Goal: Task Accomplishment & Management: Manage account settings

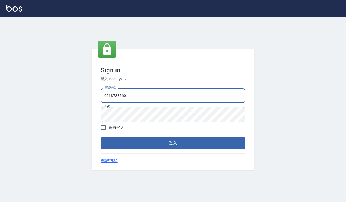
click at [129, 93] on input "0918733560" at bounding box center [173, 95] width 145 height 15
type input "0935291753"
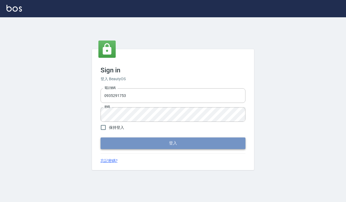
click at [146, 143] on button "登入" at bounding box center [173, 143] width 145 height 11
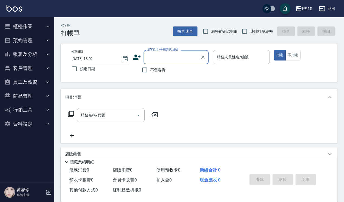
click at [29, 82] on button "員工及薪資" at bounding box center [27, 82] width 50 height 14
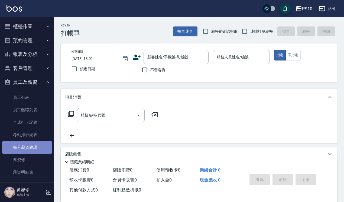
click at [31, 145] on link "每月薪資維護" at bounding box center [27, 147] width 50 height 12
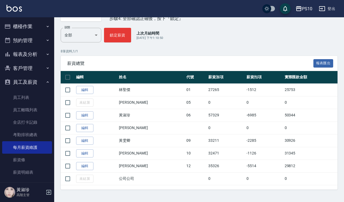
scroll to position [60, 0]
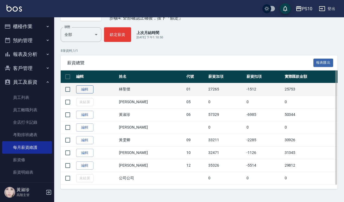
click at [87, 87] on link "編輯" at bounding box center [84, 89] width 17 height 8
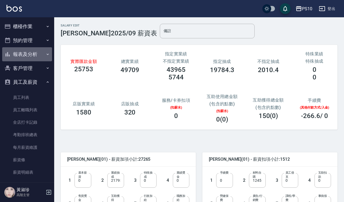
click at [32, 53] on button "報表及分析" at bounding box center [27, 54] width 50 height 14
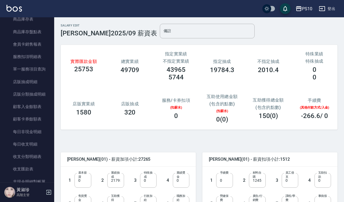
scroll to position [372, 0]
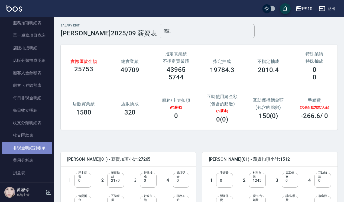
click at [28, 148] on link "非現金明細對帳單" at bounding box center [27, 148] width 50 height 12
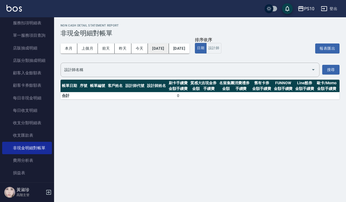
click at [164, 48] on button "2025/10/08" at bounding box center [158, 49] width 21 height 10
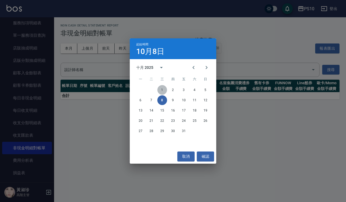
click at [163, 91] on button "1" at bounding box center [162, 90] width 10 height 10
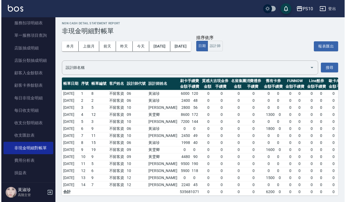
scroll to position [8, 0]
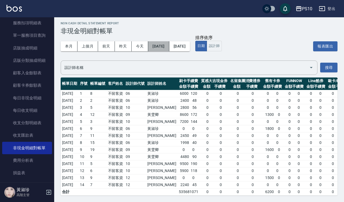
click at [169, 41] on button "2025/10/01" at bounding box center [158, 46] width 21 height 10
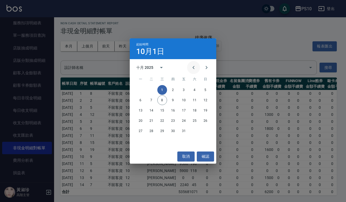
click at [193, 68] on icon "Previous month" at bounding box center [193, 67] width 6 height 6
click at [141, 91] on button "1" at bounding box center [141, 90] width 10 height 10
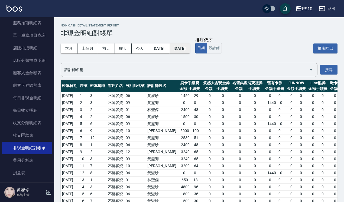
click at [190, 48] on button "2025/10/08" at bounding box center [179, 49] width 21 height 10
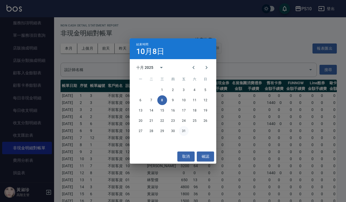
click at [185, 132] on button "31" at bounding box center [184, 131] width 10 height 10
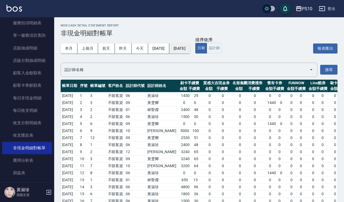
click at [190, 49] on button "2025/10/31" at bounding box center [179, 49] width 21 height 10
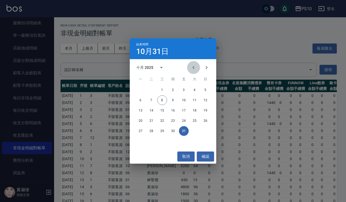
click at [192, 66] on icon "Previous month" at bounding box center [193, 67] width 6 height 6
click at [151, 133] on button "30" at bounding box center [152, 131] width 10 height 10
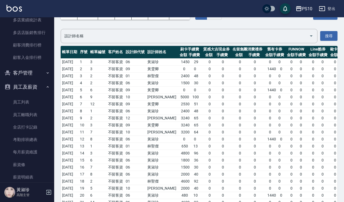
scroll to position [541, 0]
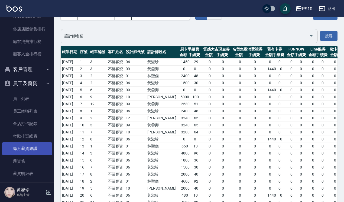
click at [31, 151] on link "每月薪資維護" at bounding box center [27, 149] width 50 height 12
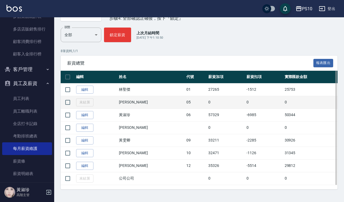
scroll to position [60, 0]
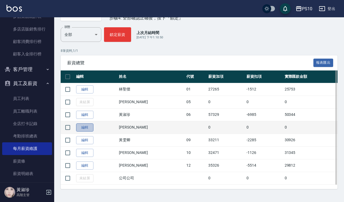
click at [81, 126] on link "編輯" at bounding box center [84, 128] width 17 height 8
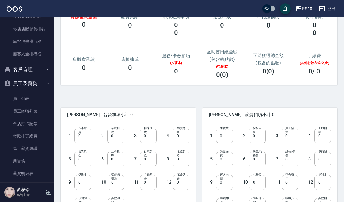
scroll to position [135, 0]
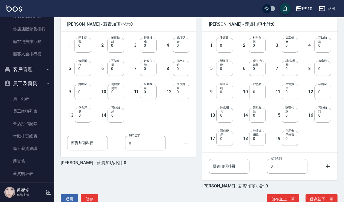
click at [143, 68] on input "0" at bounding box center [148, 68] width 17 height 15
type input "5000"
click at [320, 201] on button "儲存並下一筆" at bounding box center [321, 200] width 32 height 10
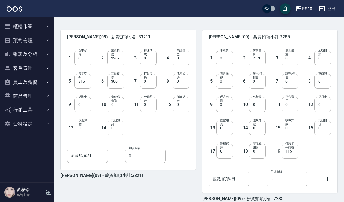
scroll to position [149, 0]
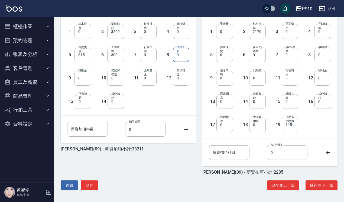
click at [178, 57] on input "0" at bounding box center [181, 55] width 17 height 15
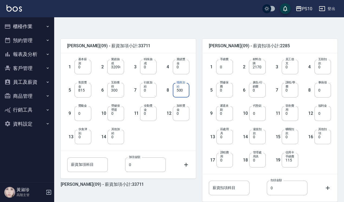
scroll to position [115, 0]
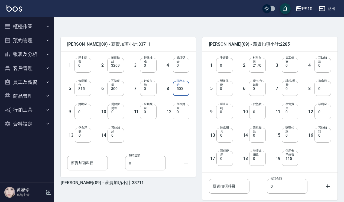
type input "500"
click at [222, 90] on input "0" at bounding box center [224, 88] width 17 height 15
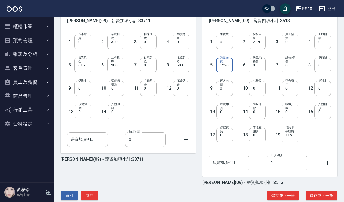
scroll to position [149, 0]
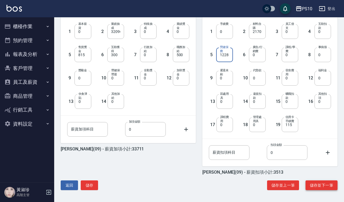
type input "1228"
click at [324, 185] on button "儲存並下一筆" at bounding box center [321, 186] width 32 height 10
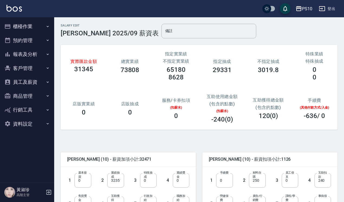
scroll to position [101, 0]
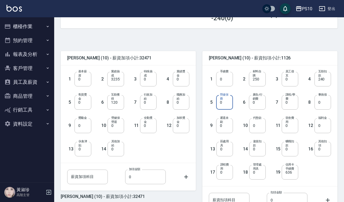
click at [220, 106] on input "0" at bounding box center [224, 102] width 17 height 15
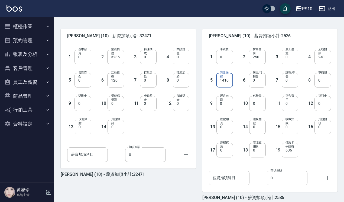
scroll to position [149, 0]
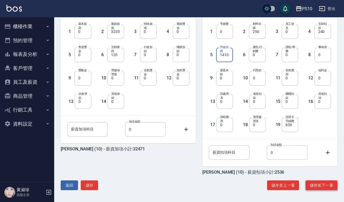
type input "1410"
click at [325, 182] on button "儲存並下一筆" at bounding box center [321, 186] width 32 height 10
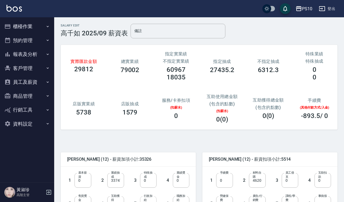
scroll to position [101, 0]
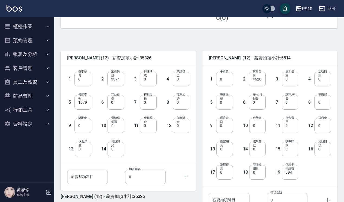
click at [226, 104] on input "0" at bounding box center [224, 102] width 17 height 15
type input "1228"
click at [290, 124] on label "宿舍費用" at bounding box center [290, 120] width 10 height 8
click at [290, 124] on input "0" at bounding box center [289, 125] width 17 height 15
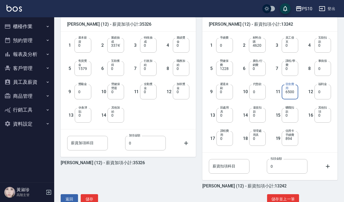
scroll to position [149, 0]
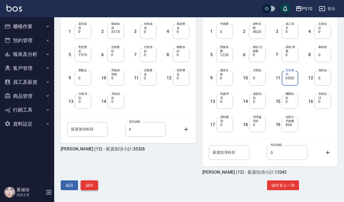
type input "6500"
click at [88, 185] on button "儲存" at bounding box center [89, 186] width 17 height 10
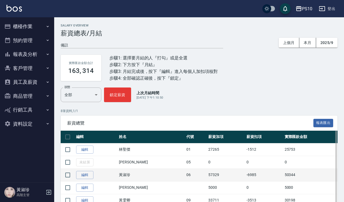
scroll to position [60, 0]
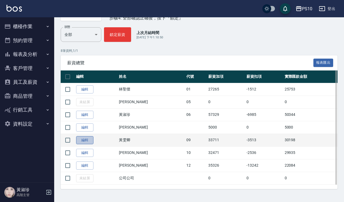
click at [91, 141] on link "編輯" at bounding box center [84, 140] width 17 height 8
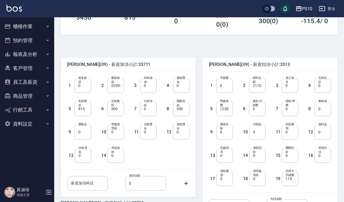
scroll to position [101, 0]
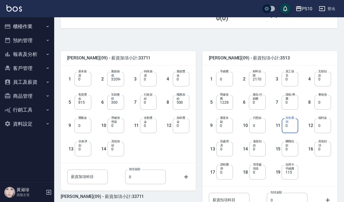
click at [289, 125] on input "0" at bounding box center [289, 125] width 17 height 15
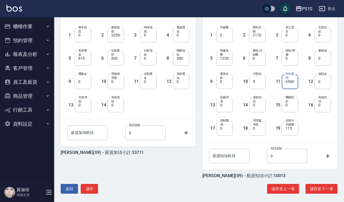
scroll to position [149, 0]
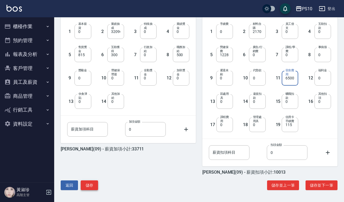
type input "6500"
click at [86, 186] on button "儲存" at bounding box center [89, 186] width 17 height 10
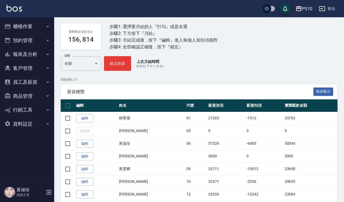
scroll to position [60, 0]
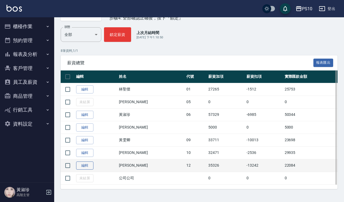
click at [84, 167] on link "編輯" at bounding box center [84, 166] width 17 height 8
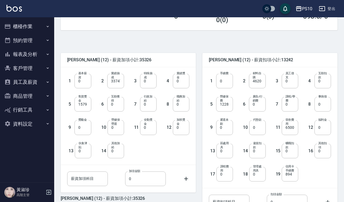
scroll to position [101, 0]
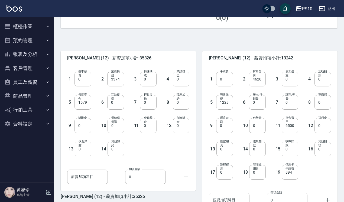
click at [146, 125] on input "0" at bounding box center [148, 125] width 17 height 15
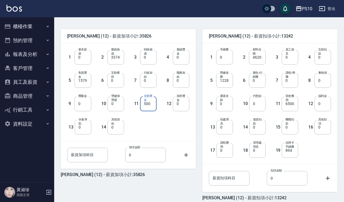
scroll to position [135, 0]
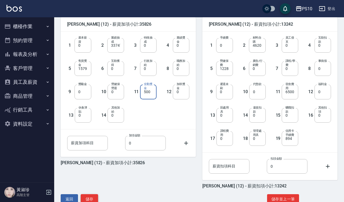
type input "500"
click at [93, 199] on button "儲存" at bounding box center [89, 200] width 17 height 10
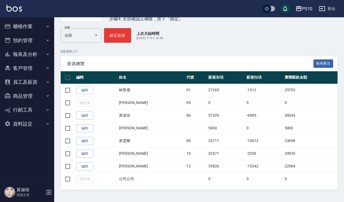
scroll to position [60, 0]
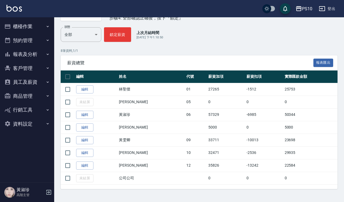
click at [81, 90] on link "編輯" at bounding box center [84, 89] width 17 height 8
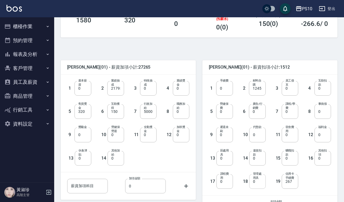
scroll to position [101, 0]
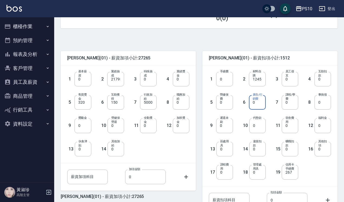
click at [255, 105] on input "0" at bounding box center [257, 102] width 17 height 15
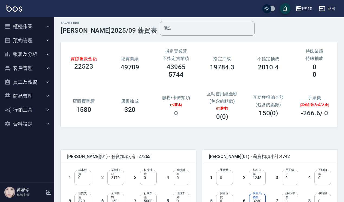
scroll to position [0, 0]
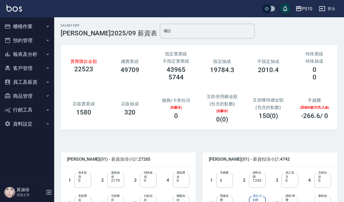
type input "3230"
click at [32, 80] on button "員工及薪資" at bounding box center [27, 82] width 50 height 14
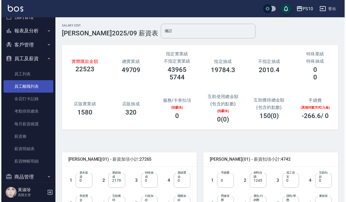
scroll to position [59, 0]
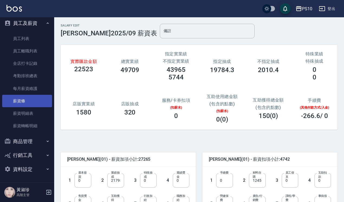
click at [26, 102] on link "薪資條" at bounding box center [27, 101] width 50 height 12
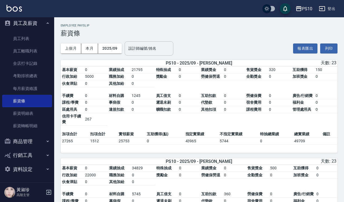
click at [150, 49] on input "設計師編號/姓名" at bounding box center [149, 48] width 44 height 9
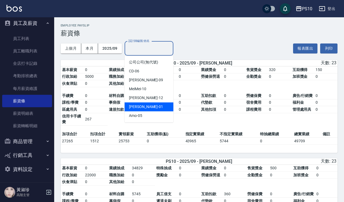
click at [138, 107] on div "John -01" at bounding box center [148, 107] width 49 height 9
type input "John-01"
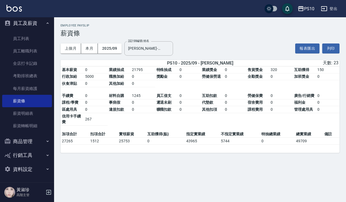
click at [171, 180] on div "PS10 2025-09 薪資條 列印時間： 2025-10-08-13:34 Employee Payslip 薪資條 上個月 本月 2025/09 設計師…" at bounding box center [173, 101] width 346 height 202
click at [195, 180] on div "PS10 2025-09 薪資條 列印時間： 2025-10-08-13:34 Employee Payslip 薪資條 上個月 本月 2025/09 設計師…" at bounding box center [173, 101] width 346 height 202
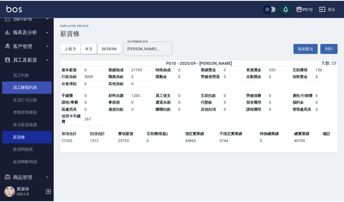
scroll to position [34, 0]
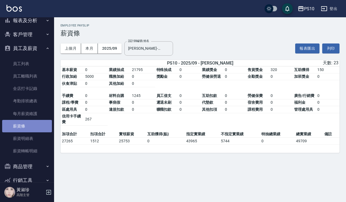
click at [27, 123] on link "薪資條" at bounding box center [27, 126] width 50 height 12
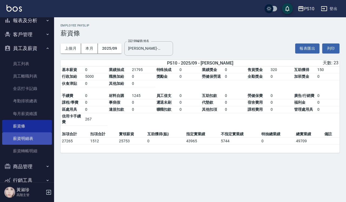
click at [21, 140] on link "薪資明細表" at bounding box center [27, 139] width 50 height 12
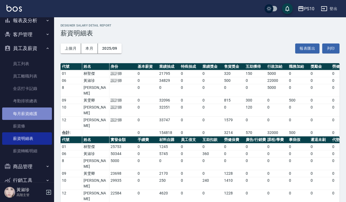
click at [34, 114] on link "每月薪資維護" at bounding box center [27, 114] width 50 height 12
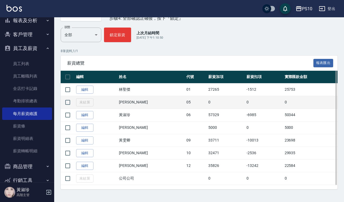
scroll to position [60, 0]
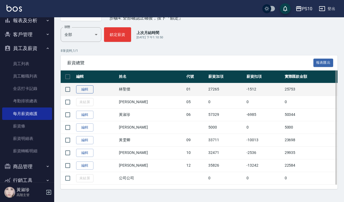
click at [85, 90] on link "編輯" at bounding box center [84, 89] width 17 height 8
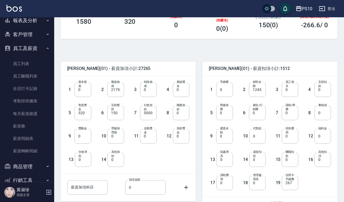
scroll to position [101, 0]
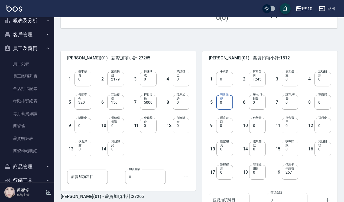
click at [221, 106] on input "0" at bounding box center [224, 102] width 17 height 15
click at [256, 104] on input "0" at bounding box center [257, 102] width 17 height 15
click at [256, 104] on input "3230" at bounding box center [257, 102] width 17 height 15
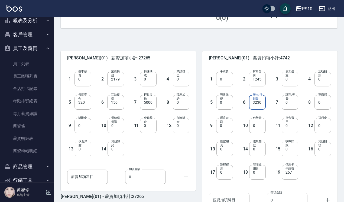
click at [249, 106] on input "3230" at bounding box center [257, 102] width 17 height 15
type input "3230"
click at [223, 107] on input "0" at bounding box center [224, 102] width 17 height 15
type input "2168"
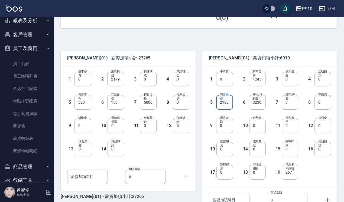
click at [257, 79] on input "1245" at bounding box center [257, 79] width 17 height 15
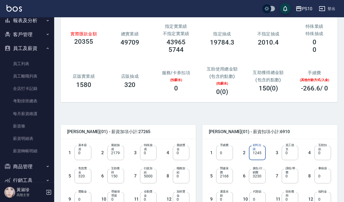
scroll to position [68, 0]
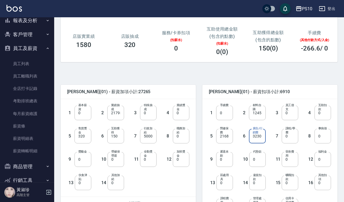
click at [259, 136] on input "3230" at bounding box center [257, 136] width 17 height 15
click at [257, 113] on input "1245" at bounding box center [257, 113] width 17 height 15
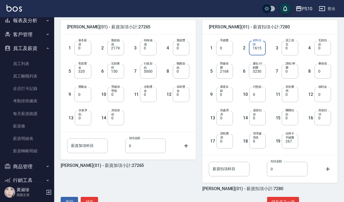
scroll to position [135, 0]
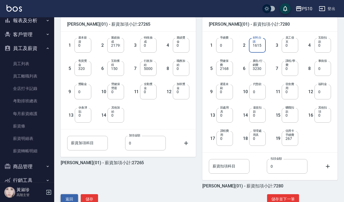
type input "1615"
click at [69, 201] on button "返回" at bounding box center [69, 200] width 17 height 10
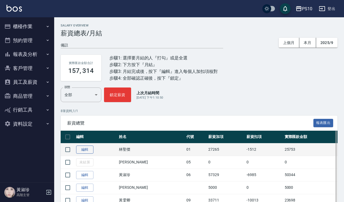
click at [90, 151] on link "編輯" at bounding box center [84, 150] width 17 height 8
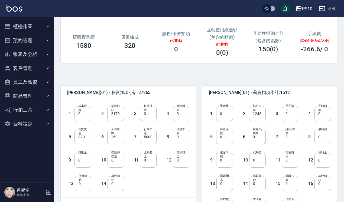
scroll to position [68, 0]
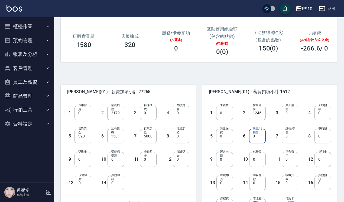
click at [259, 137] on input "0" at bounding box center [257, 136] width 17 height 15
click at [259, 138] on input "0" at bounding box center [257, 136] width 17 height 15
type input "1615"
click at [228, 139] on input "0" at bounding box center [224, 136] width 17 height 15
type input "2168"
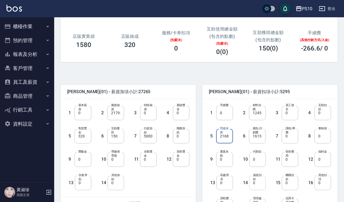
click at [251, 186] on input "0" at bounding box center [257, 183] width 17 height 15
click at [213, 172] on div "13 區處用具 0 區處用具" at bounding box center [216, 178] width 33 height 23
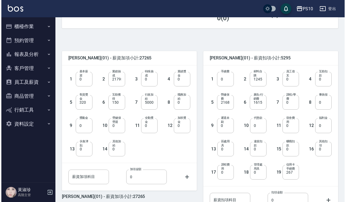
scroll to position [0, 0]
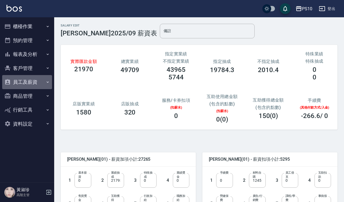
click at [26, 87] on button "員工及薪資" at bounding box center [27, 82] width 50 height 14
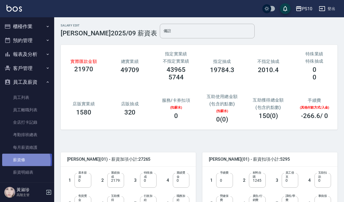
click at [21, 162] on link "薪資條" at bounding box center [27, 160] width 50 height 12
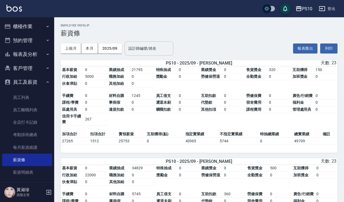
click at [140, 50] on input "設計師編號/姓名" at bounding box center [149, 48] width 44 height 9
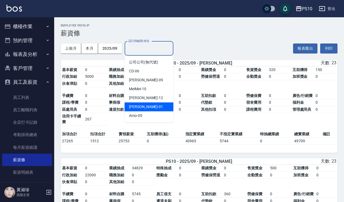
click at [136, 108] on span "[PERSON_NAME]" at bounding box center [143, 107] width 29 height 6
type input "[PERSON_NAME]-01"
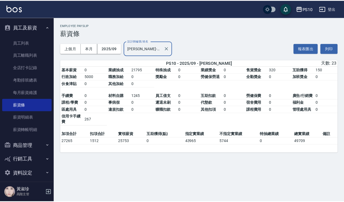
scroll to position [59, 0]
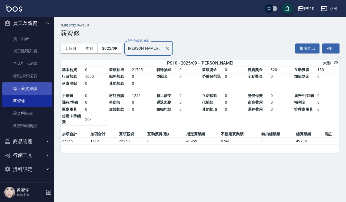
click at [27, 88] on link "每月薪資維護" at bounding box center [27, 89] width 50 height 12
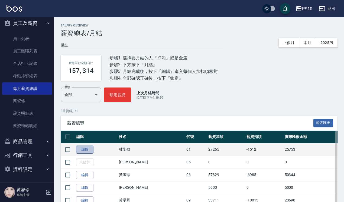
click at [86, 147] on link "編輯" at bounding box center [84, 150] width 17 height 8
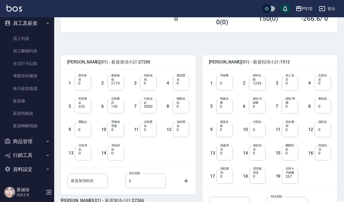
scroll to position [101, 0]
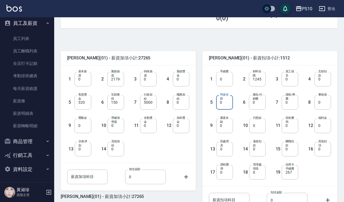
click at [220, 104] on input "0" at bounding box center [224, 102] width 17 height 15
type input "2168"
click at [258, 103] on input "0" at bounding box center [257, 102] width 17 height 15
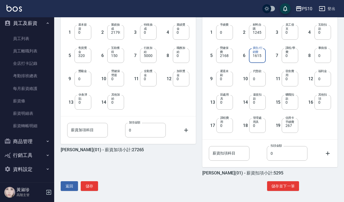
scroll to position [149, 0]
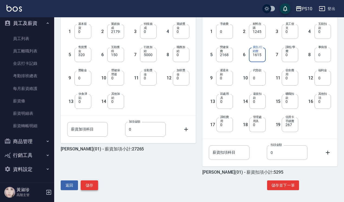
type input "1615"
click at [88, 186] on button "儲存" at bounding box center [89, 186] width 17 height 10
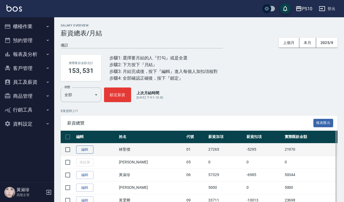
click at [84, 147] on link "編輯" at bounding box center [84, 150] width 17 height 8
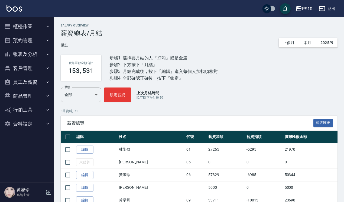
click at [26, 55] on button "報表及分析" at bounding box center [27, 54] width 50 height 14
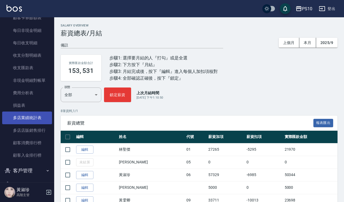
scroll to position [406, 0]
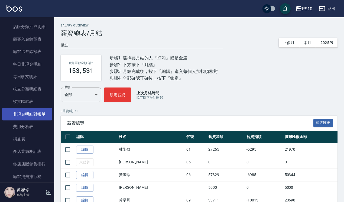
click at [27, 118] on link "非現金明細對帳單" at bounding box center [27, 114] width 50 height 12
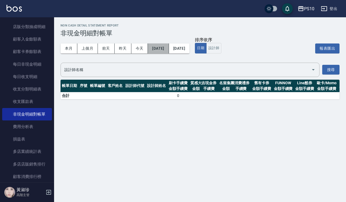
click at [165, 48] on button "2025/10/08" at bounding box center [158, 49] width 21 height 10
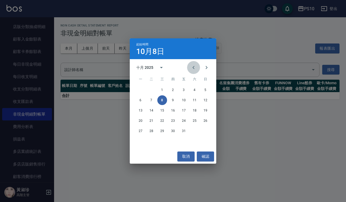
click at [194, 67] on icon "Previous month" at bounding box center [193, 67] width 6 height 6
click at [137, 89] on button "1" at bounding box center [141, 90] width 10 height 10
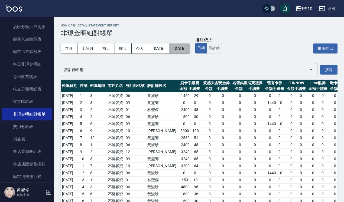
click at [190, 51] on button "2025/10/08" at bounding box center [179, 49] width 21 height 10
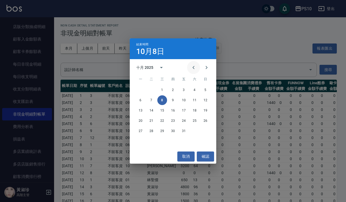
click at [193, 70] on icon "Previous month" at bounding box center [193, 67] width 6 height 6
click at [150, 134] on button "30" at bounding box center [152, 131] width 10 height 10
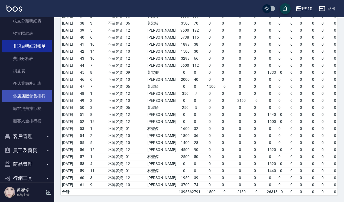
scroll to position [497, 0]
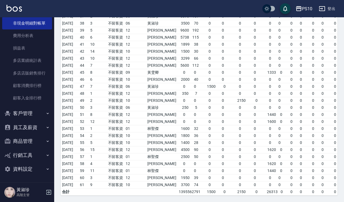
click at [31, 127] on button "員工及薪資" at bounding box center [27, 128] width 50 height 14
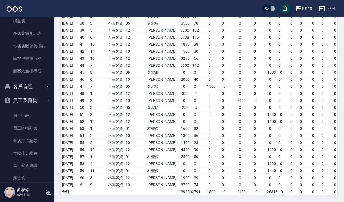
scroll to position [565, 0]
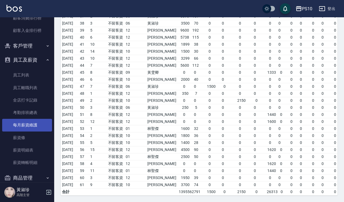
click at [33, 129] on link "每月薪資維護" at bounding box center [27, 125] width 50 height 12
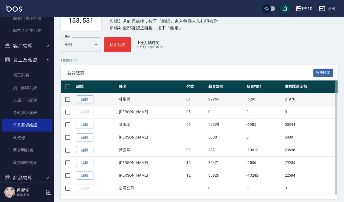
scroll to position [60, 0]
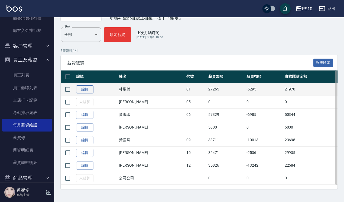
click at [86, 91] on link "編輯" at bounding box center [84, 89] width 17 height 8
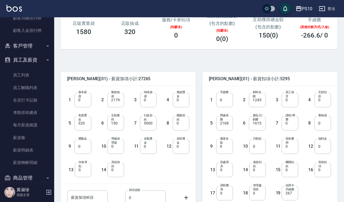
scroll to position [101, 0]
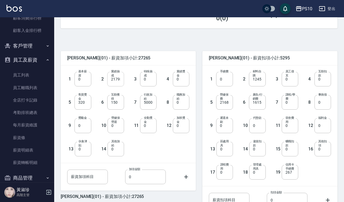
click at [114, 79] on input "21795" at bounding box center [115, 79] width 17 height 15
type input "0"
click at [146, 102] on input "5000" at bounding box center [148, 102] width 17 height 15
type input "0"
click at [112, 101] on input "150" at bounding box center [115, 102] width 17 height 15
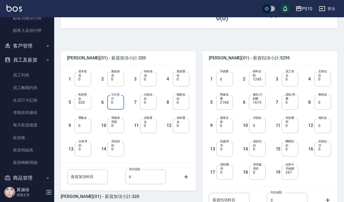
type input "0"
click at [81, 104] on input "320" at bounding box center [82, 102] width 17 height 15
type input "0"
click at [114, 78] on input "0" at bounding box center [115, 79] width 17 height 15
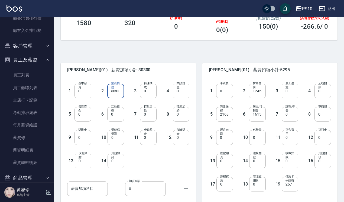
scroll to position [149, 0]
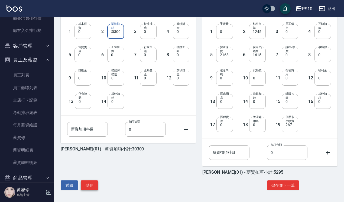
type input "30300"
click at [93, 186] on button "儲存" at bounding box center [89, 186] width 17 height 10
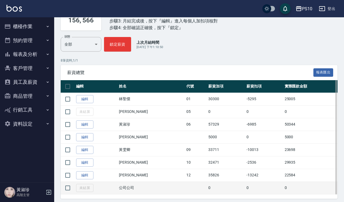
scroll to position [60, 0]
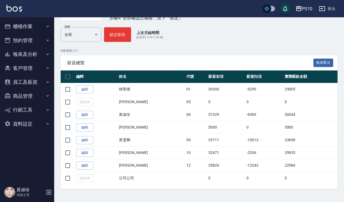
click at [85, 141] on link "編輯" at bounding box center [84, 140] width 17 height 8
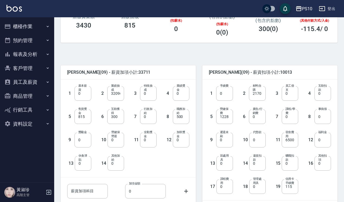
scroll to position [101, 0]
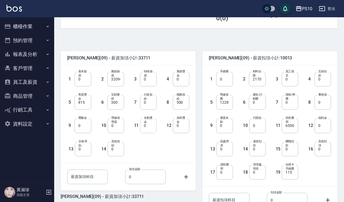
click at [151, 126] on input "0" at bounding box center [148, 125] width 17 height 15
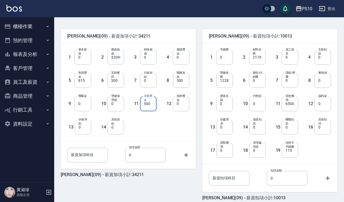
scroll to position [149, 0]
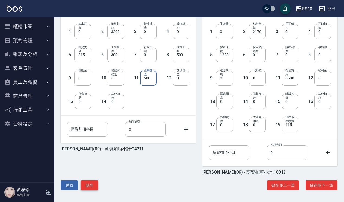
type input "500"
click at [88, 183] on button "儲存" at bounding box center [89, 186] width 17 height 10
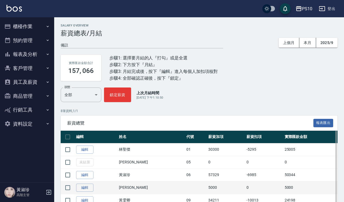
scroll to position [60, 0]
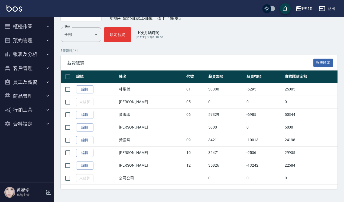
drag, startPoint x: 84, startPoint y: 152, endPoint x: 82, endPoint y: 150, distance: 3.1
click at [84, 152] on link "編輯" at bounding box center [84, 153] width 17 height 8
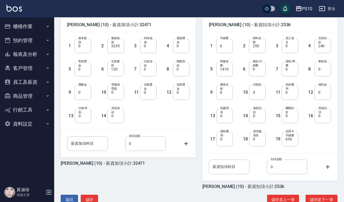
scroll to position [135, 0]
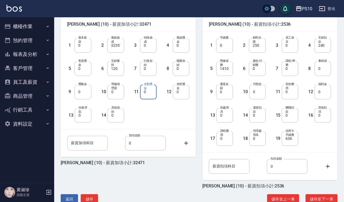
click at [149, 97] on input "0" at bounding box center [148, 92] width 17 height 15
type input "500"
click at [92, 200] on button "儲存" at bounding box center [89, 200] width 17 height 10
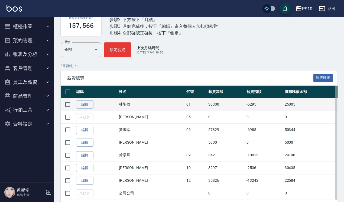
scroll to position [60, 0]
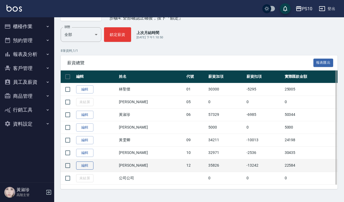
click at [89, 164] on link "編輯" at bounding box center [84, 166] width 17 height 8
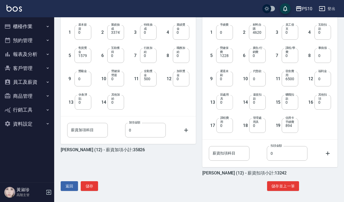
scroll to position [149, 0]
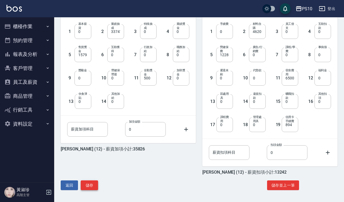
click at [90, 183] on button "儲存" at bounding box center [89, 186] width 17 height 10
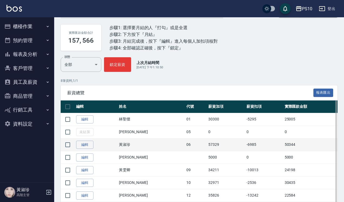
scroll to position [60, 0]
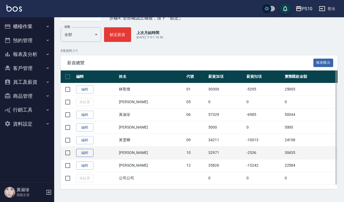
click at [83, 154] on link "編輯" at bounding box center [84, 153] width 17 height 8
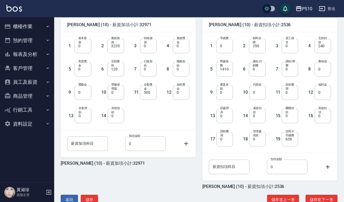
scroll to position [135, 0]
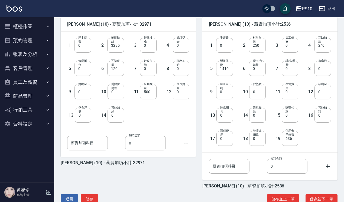
click at [255, 46] on input "250" at bounding box center [257, 45] width 17 height 15
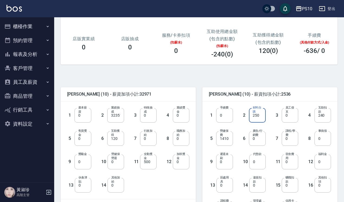
scroll to position [149, 0]
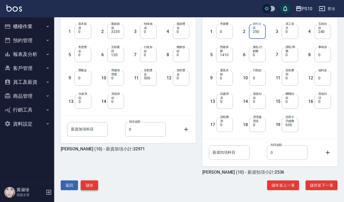
click at [94, 182] on button "儲存" at bounding box center [89, 186] width 17 height 10
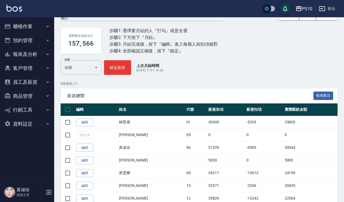
scroll to position [60, 0]
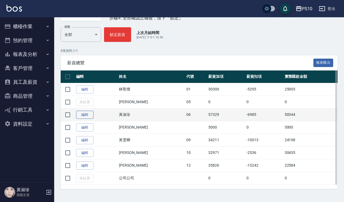
click at [88, 114] on link "編輯" at bounding box center [84, 115] width 17 height 8
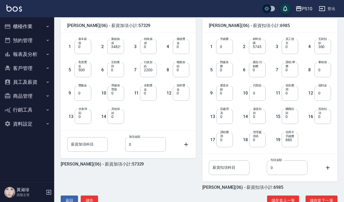
scroll to position [135, 0]
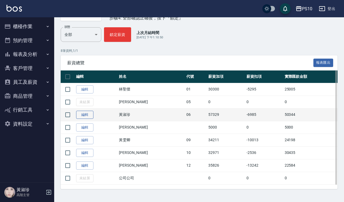
scroll to position [60, 0]
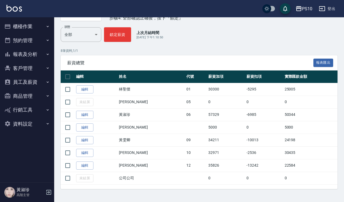
drag, startPoint x: 81, startPoint y: 152, endPoint x: 84, endPoint y: 151, distance: 3.5
click at [81, 152] on link "編輯" at bounding box center [84, 153] width 17 height 8
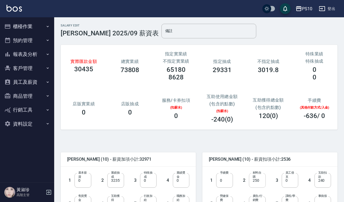
click at [258, 183] on input "250" at bounding box center [257, 180] width 17 height 15
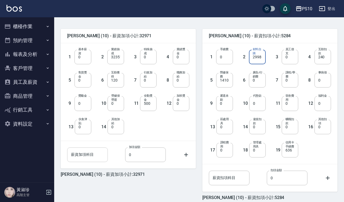
scroll to position [149, 0]
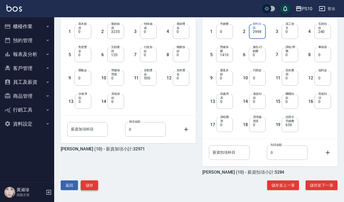
type input "2998"
click at [87, 186] on button "儲存" at bounding box center [89, 186] width 17 height 10
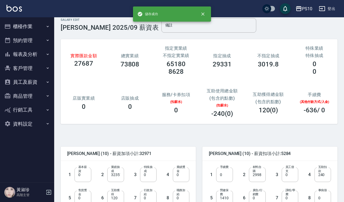
scroll to position [0, 0]
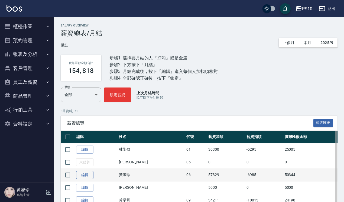
click at [85, 173] on link "編輯" at bounding box center [84, 175] width 17 height 8
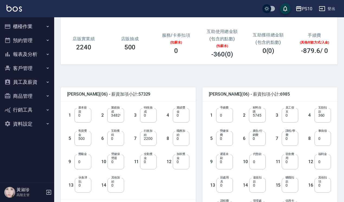
scroll to position [68, 0]
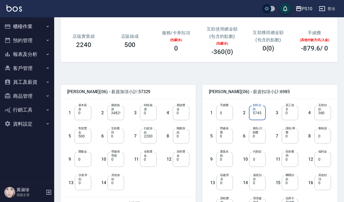
click at [256, 116] on input "5745" at bounding box center [257, 113] width 17 height 15
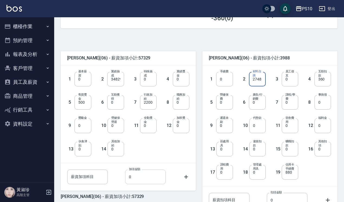
type input "2748"
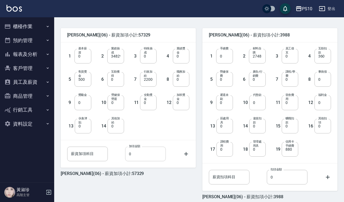
scroll to position [149, 0]
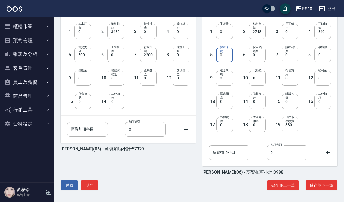
click at [225, 56] on input "0" at bounding box center [224, 55] width 17 height 15
type input "1698"
click at [91, 187] on button "儲存" at bounding box center [89, 186] width 17 height 10
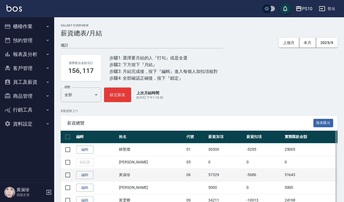
scroll to position [60, 0]
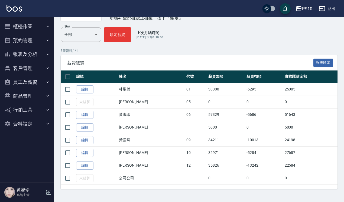
click at [80, 117] on link "編輯" at bounding box center [84, 115] width 17 height 8
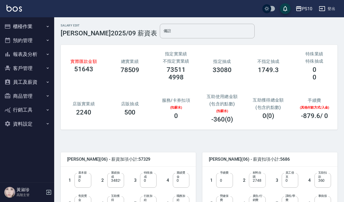
click at [258, 182] on input "2748" at bounding box center [257, 180] width 17 height 15
click at [258, 182] on input "0" at bounding box center [257, 180] width 17 height 15
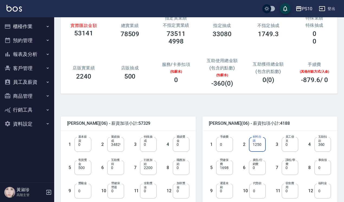
type input "1250"
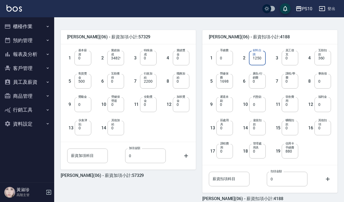
scroll to position [149, 0]
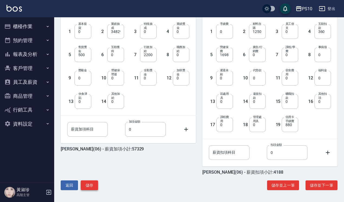
click at [91, 185] on button "儲存" at bounding box center [89, 186] width 17 height 10
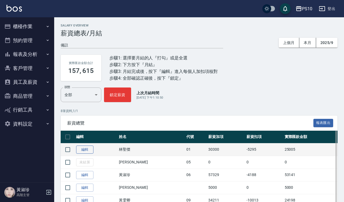
click at [78, 152] on link "編輯" at bounding box center [84, 150] width 17 height 8
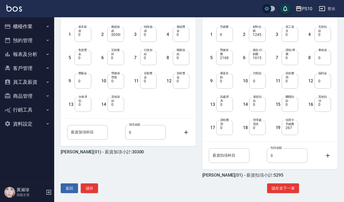
scroll to position [149, 0]
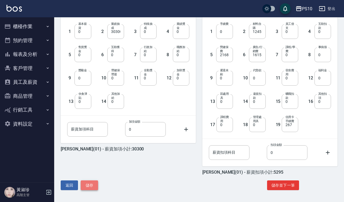
click at [88, 183] on button "儲存" at bounding box center [89, 186] width 17 height 10
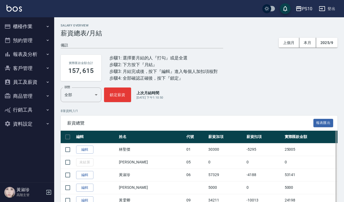
scroll to position [60, 0]
